Goal: Complete application form: Complete application form

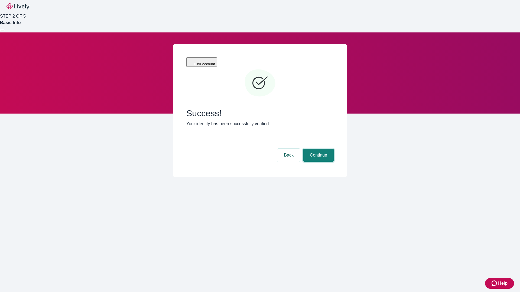
click at [318, 149] on button "Continue" at bounding box center [318, 155] width 30 height 13
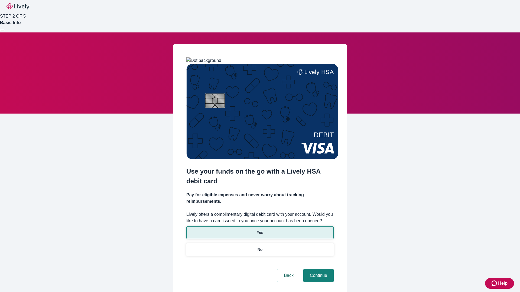
click at [260, 230] on p "Yes" at bounding box center [260, 233] width 6 height 6
click at [318, 269] on button "Continue" at bounding box center [318, 275] width 30 height 13
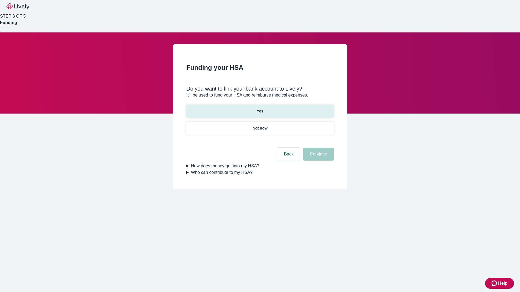
click at [260, 109] on p "Yes" at bounding box center [260, 112] width 6 height 6
click at [318, 148] on button "Continue" at bounding box center [318, 154] width 30 height 13
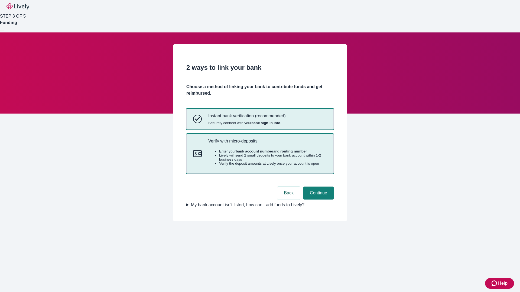
click at [267, 144] on p "Verify with micro-deposits" at bounding box center [267, 141] width 119 height 5
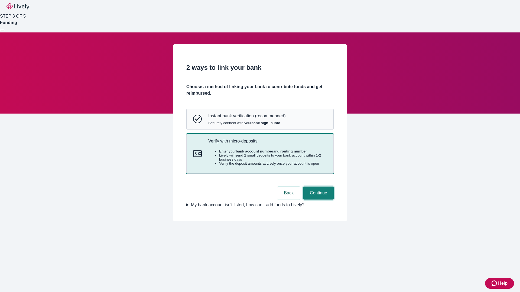
click at [318, 200] on button "Continue" at bounding box center [318, 193] width 30 height 13
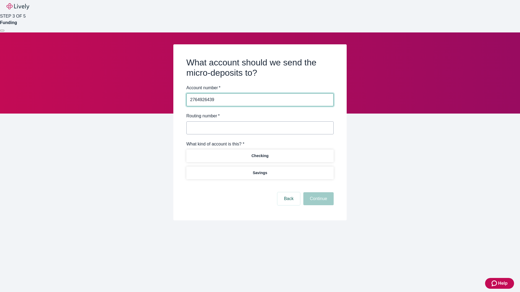
type input "2764926439"
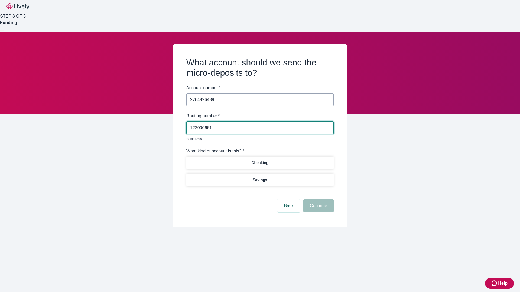
type input "122000661"
click at [260, 160] on p "Checking" at bounding box center [259, 163] width 17 height 6
click at [318, 200] on button "Continue" at bounding box center [318, 206] width 30 height 13
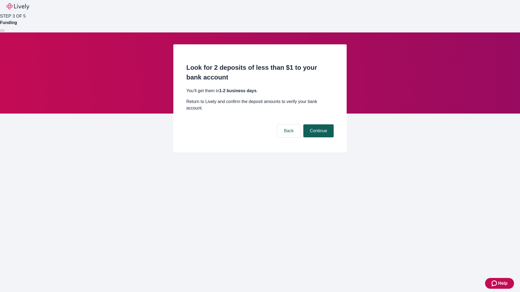
click at [318, 125] on button "Continue" at bounding box center [318, 131] width 30 height 13
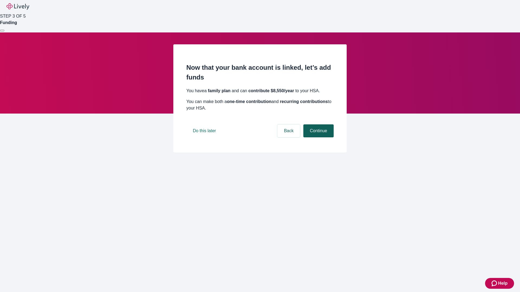
click at [318, 138] on button "Continue" at bounding box center [318, 131] width 30 height 13
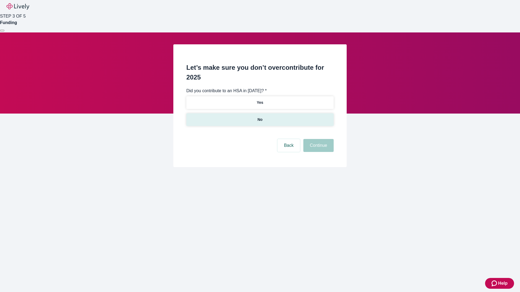
click at [260, 117] on p "No" at bounding box center [259, 120] width 5 height 6
click at [318, 139] on button "Continue" at bounding box center [318, 145] width 30 height 13
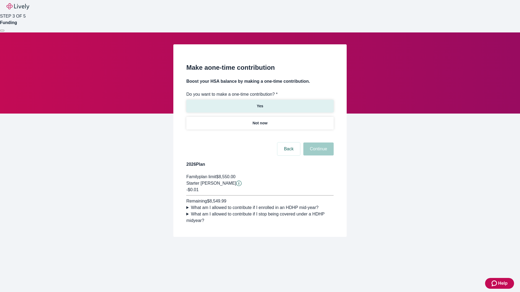
click at [260, 103] on p "Yes" at bounding box center [260, 106] width 6 height 6
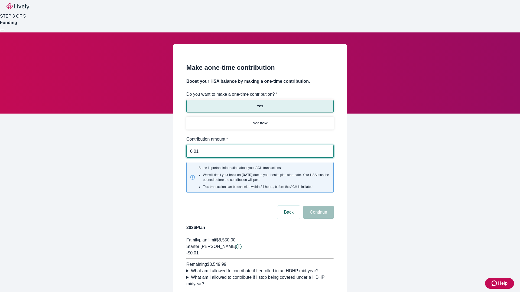
type input "0.01"
click at [318, 206] on button "Continue" at bounding box center [318, 212] width 30 height 13
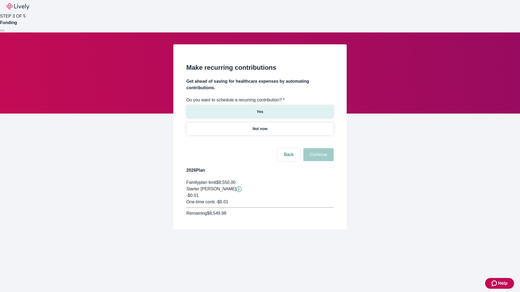
click at [260, 109] on p "Yes" at bounding box center [260, 112] width 6 height 6
click at [260, 142] on body "Help STEP 3 OF 5 Funding Make recurring contributions Get ahead of saving for h…" at bounding box center [260, 128] width 520 height 256
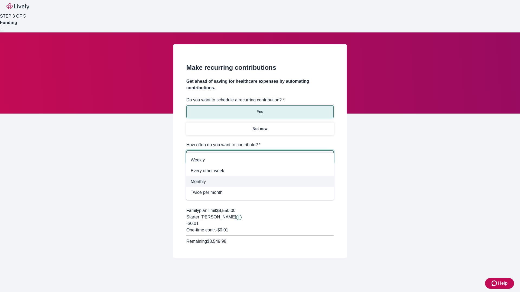
click at [260, 182] on span "Monthly" at bounding box center [260, 182] width 139 height 6
type input "Monthly"
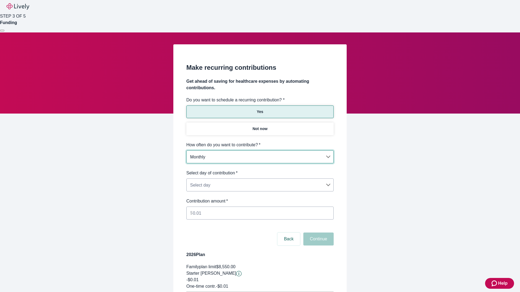
click at [260, 170] on body "Help STEP 3 OF 5 Funding Make recurring contributions Get ahead of saving for h…" at bounding box center [260, 170] width 520 height 340
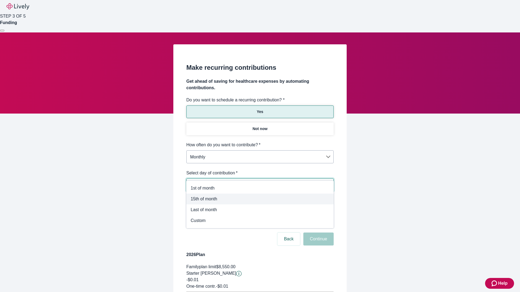
click at [260, 199] on span "15th of month" at bounding box center [260, 199] width 139 height 6
type input "Monthly15th"
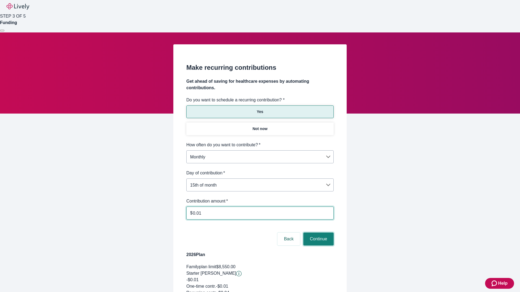
click at [318, 233] on button "Continue" at bounding box center [318, 239] width 30 height 13
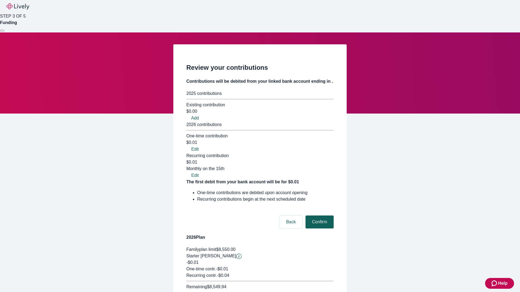
click at [319, 216] on button "Confirm" at bounding box center [319, 222] width 28 height 13
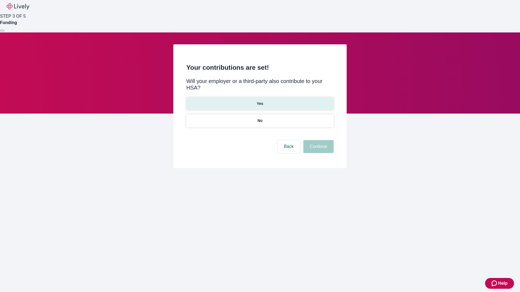
click at [260, 101] on p "Yes" at bounding box center [260, 104] width 6 height 6
